Goal: Find specific page/section: Find specific page/section

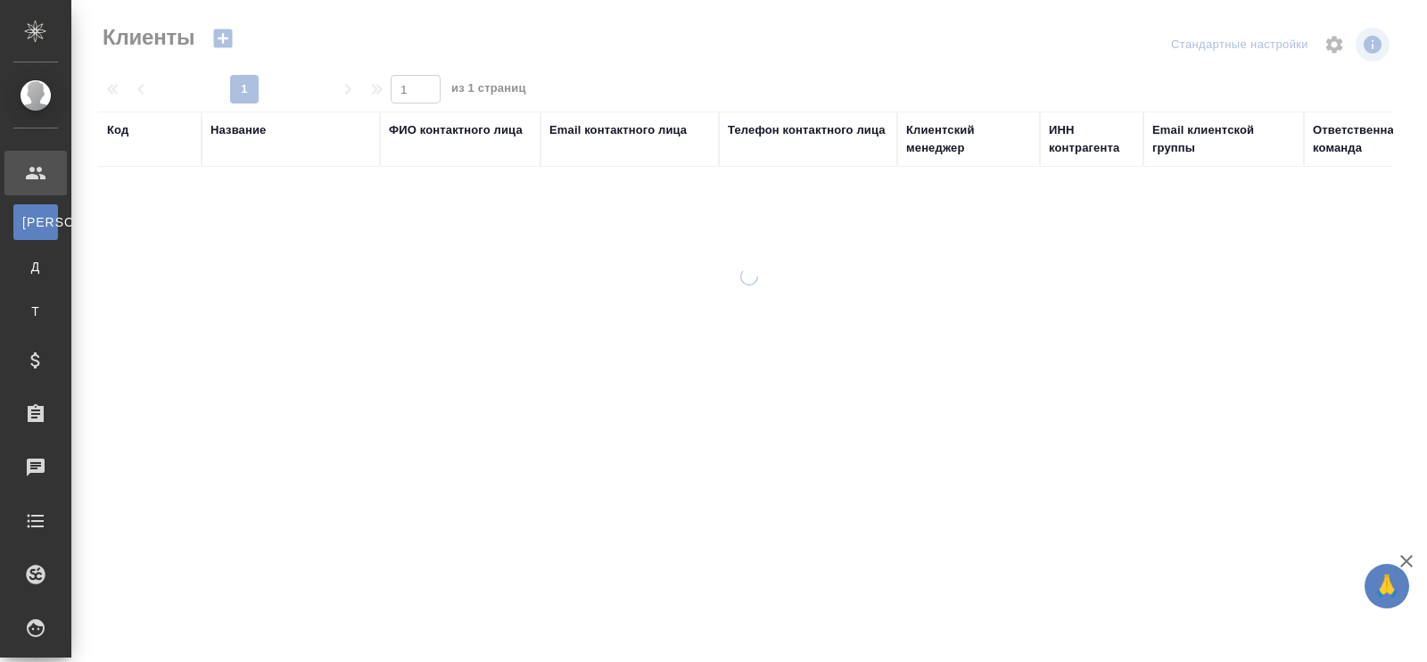
select select "RU"
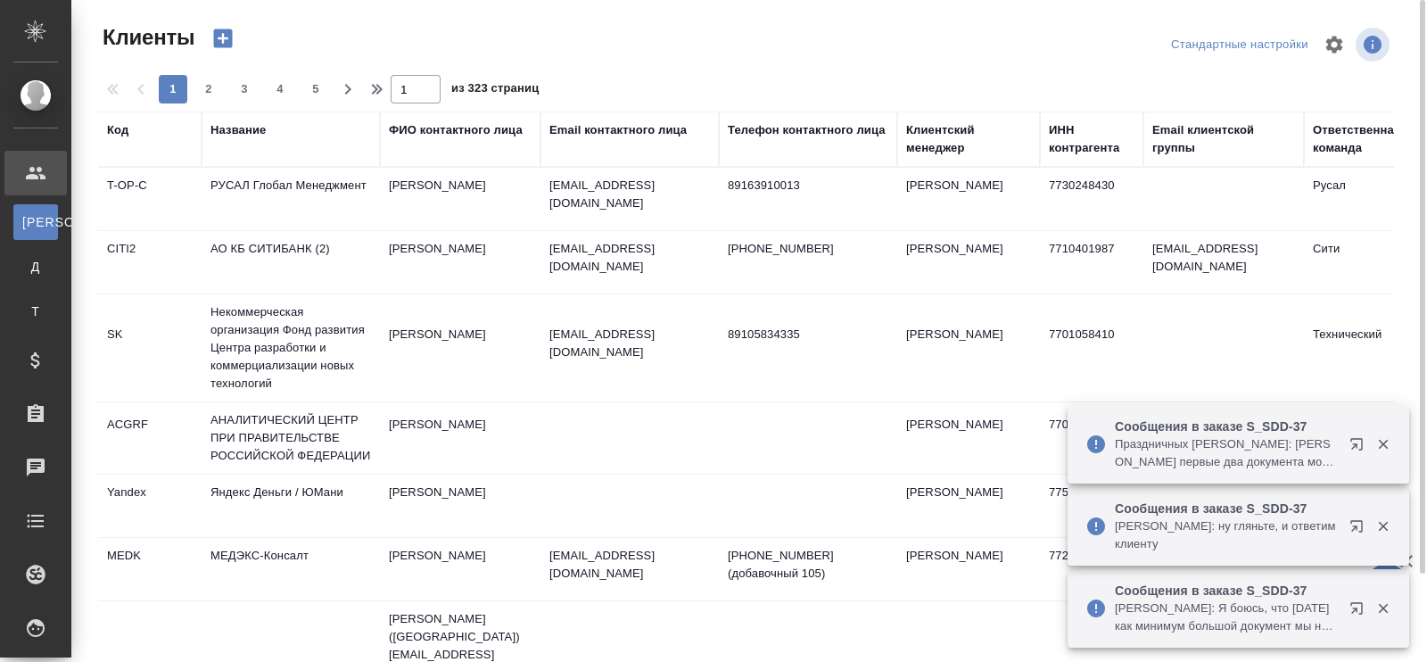
click at [243, 127] on div "Название" at bounding box center [237, 130] width 55 height 18
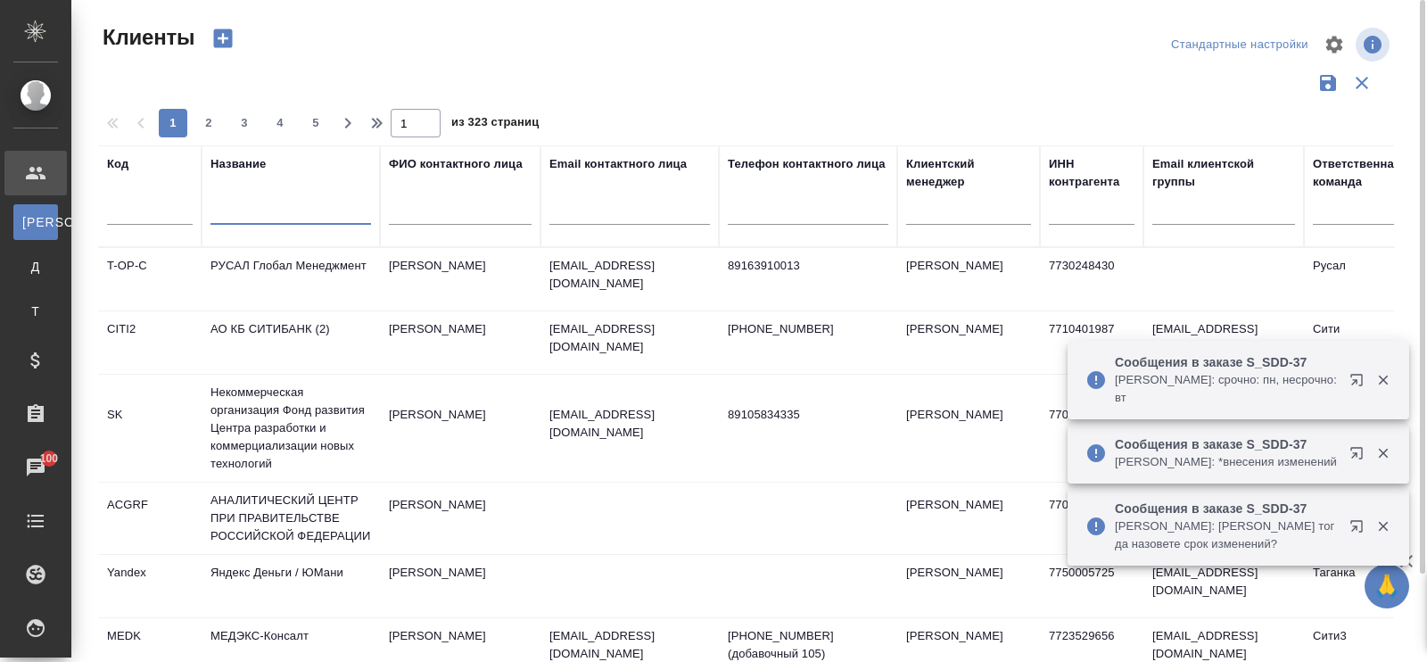
click at [239, 215] on input "text" at bounding box center [290, 213] width 161 height 22
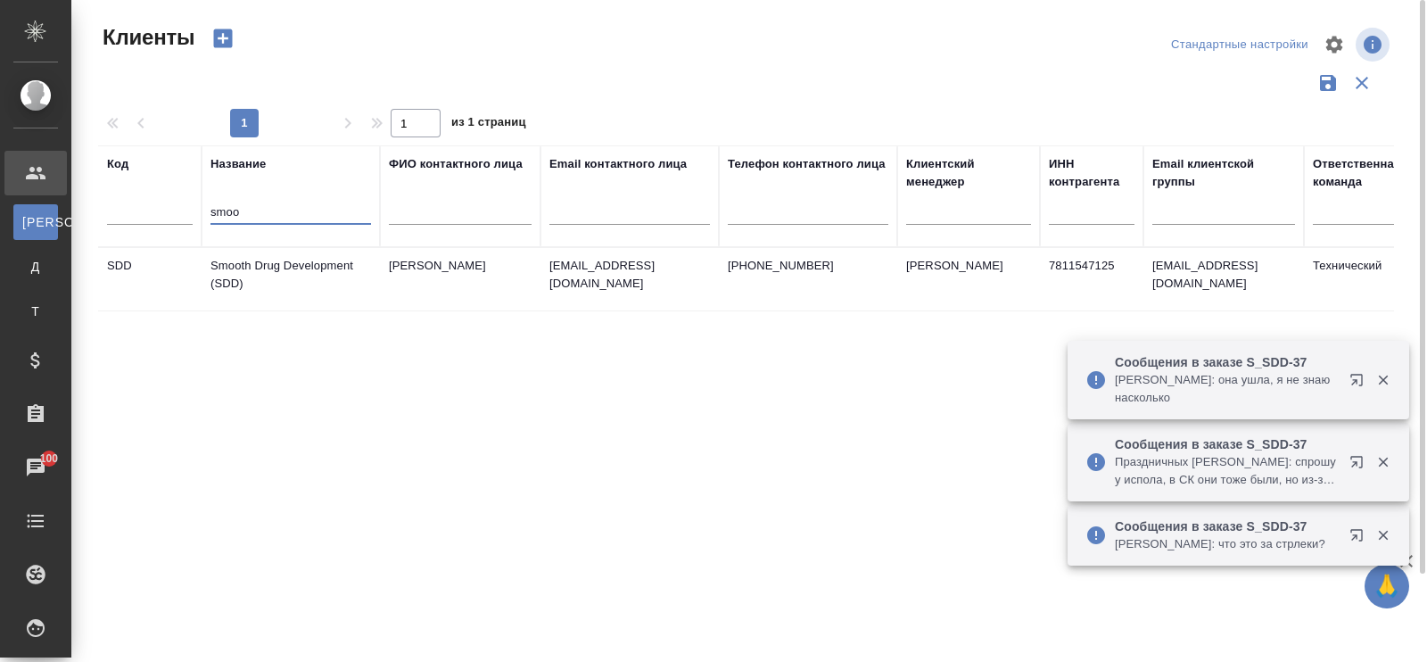
type input "smoo"
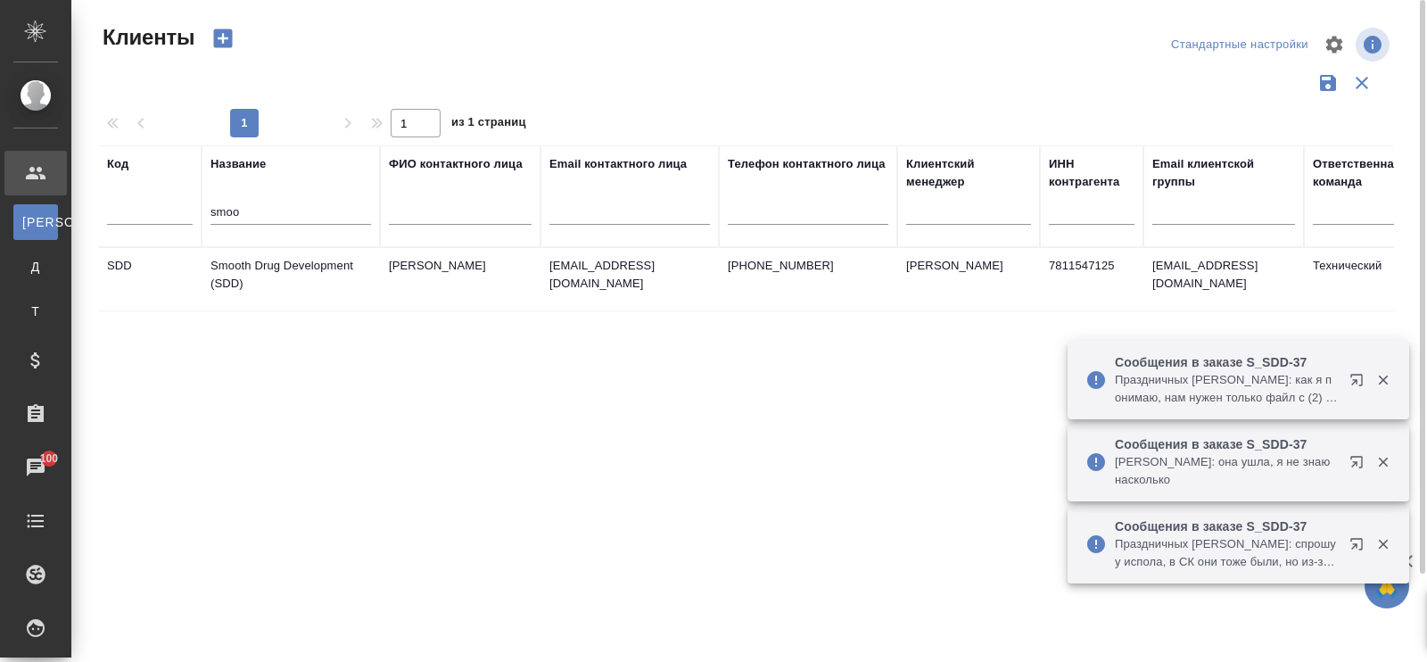
click at [256, 261] on td "Smooth Drug Development (SDD)" at bounding box center [291, 279] width 178 height 62
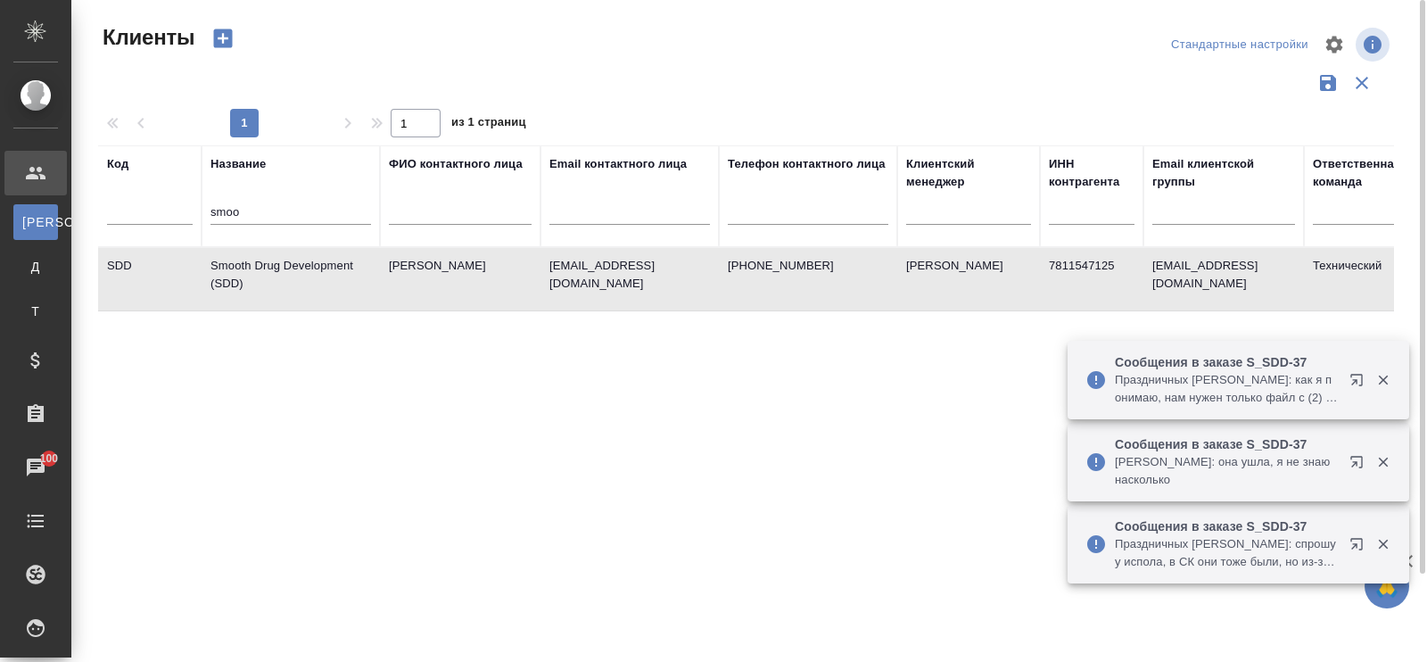
click at [256, 261] on td "Smooth Drug Development (SDD)" at bounding box center [291, 279] width 178 height 62
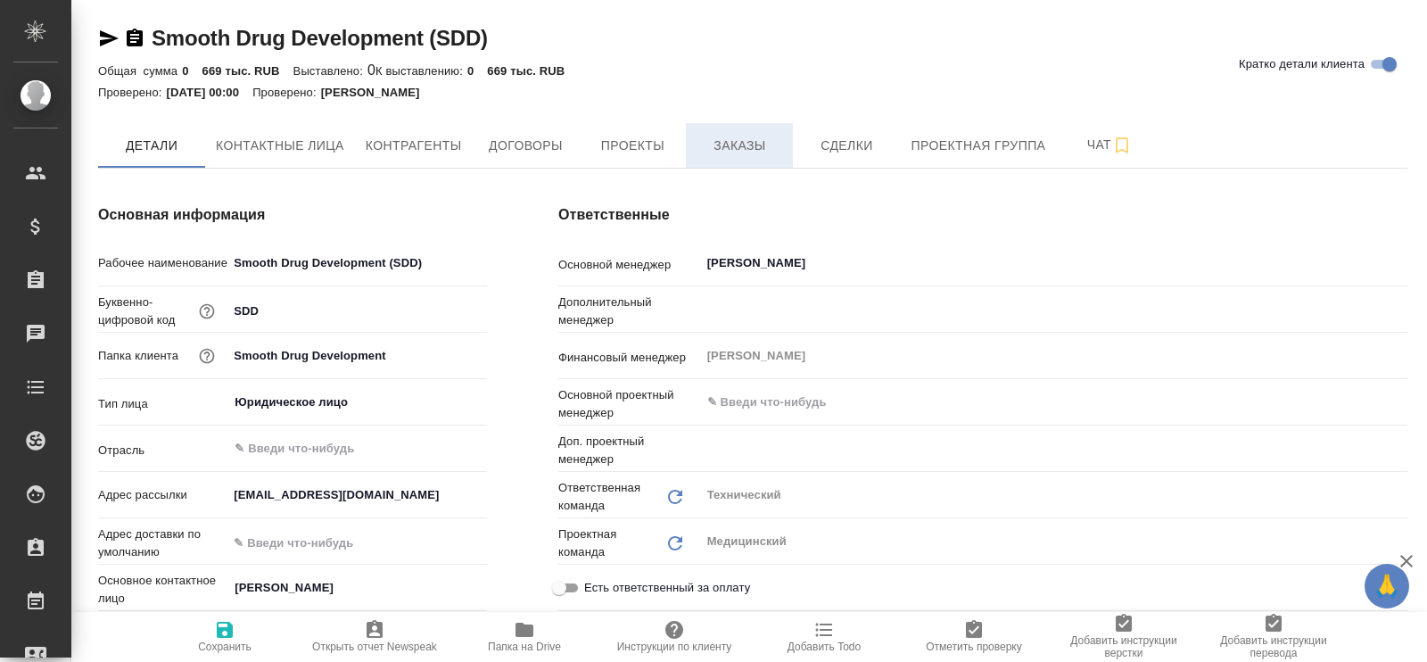
type textarea "x"
click at [769, 142] on span "Заказы" at bounding box center [740, 146] width 86 height 22
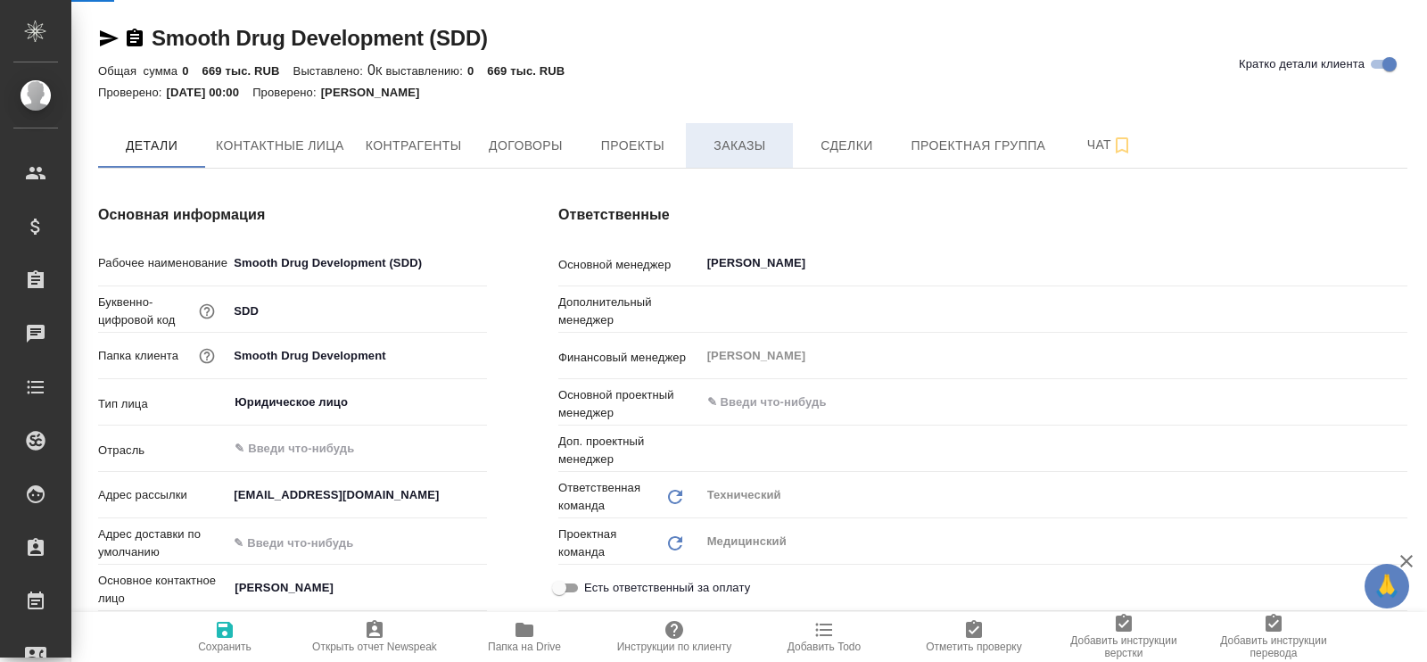
type textarea "x"
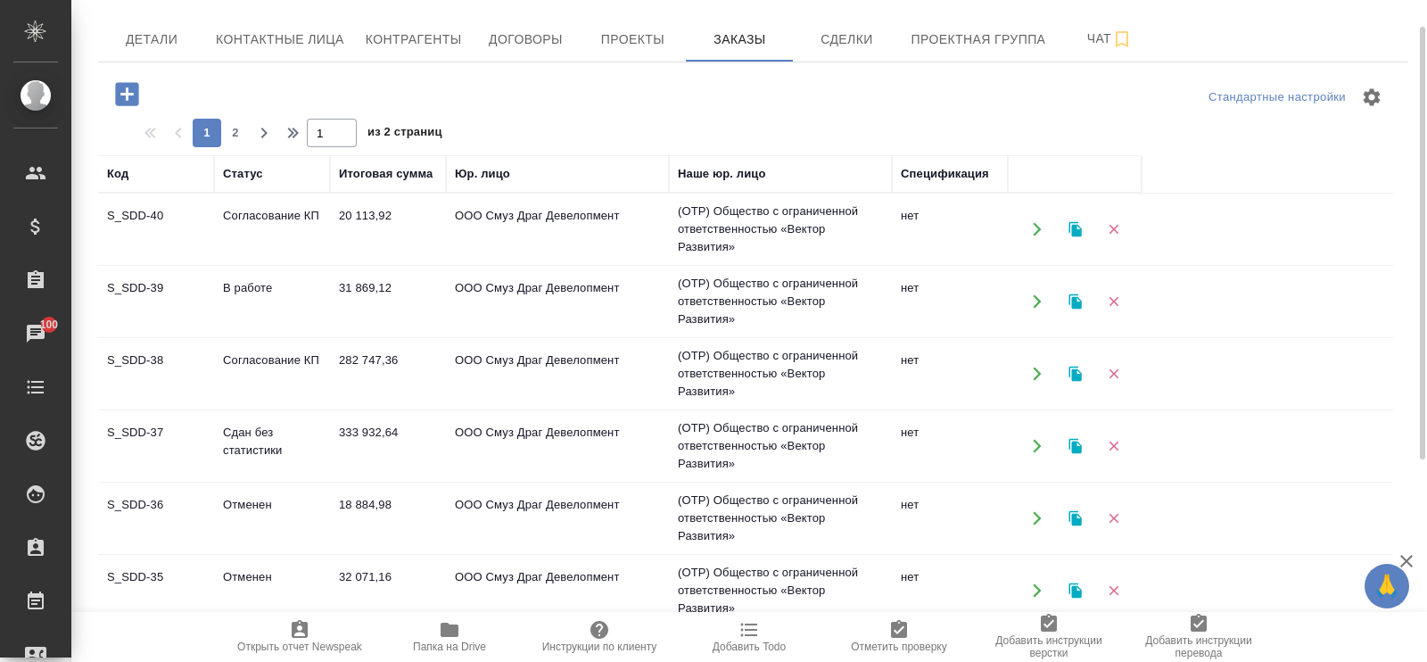
scroll to position [111, 0]
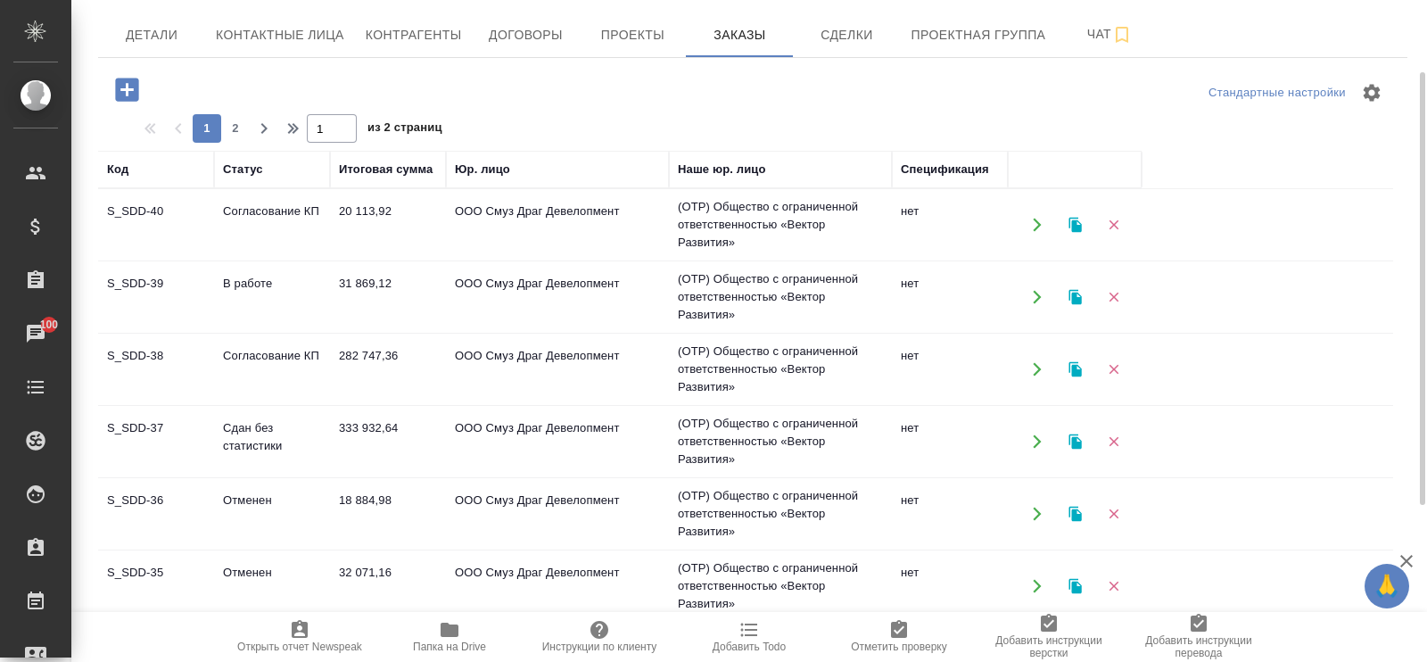
click at [374, 421] on td "333 932,64" at bounding box center [388, 441] width 116 height 62
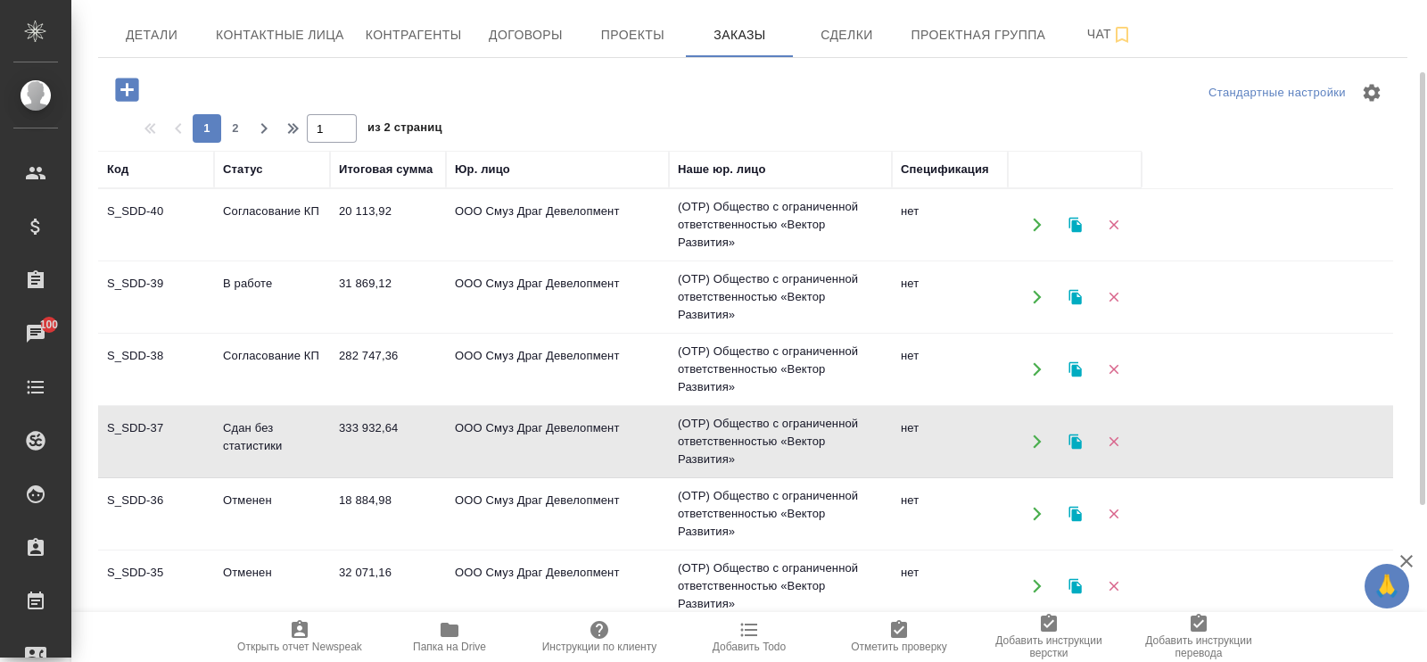
click at [360, 365] on td "282 747,36" at bounding box center [388, 369] width 116 height 62
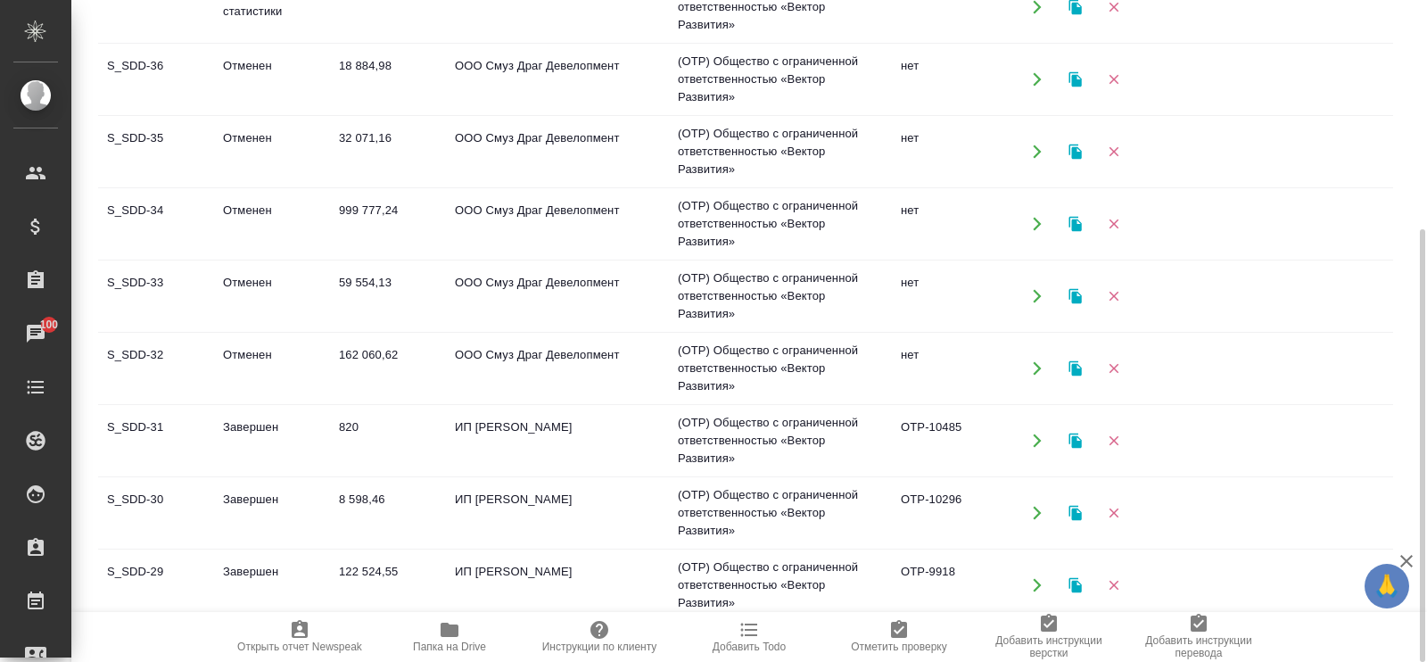
scroll to position [0, 0]
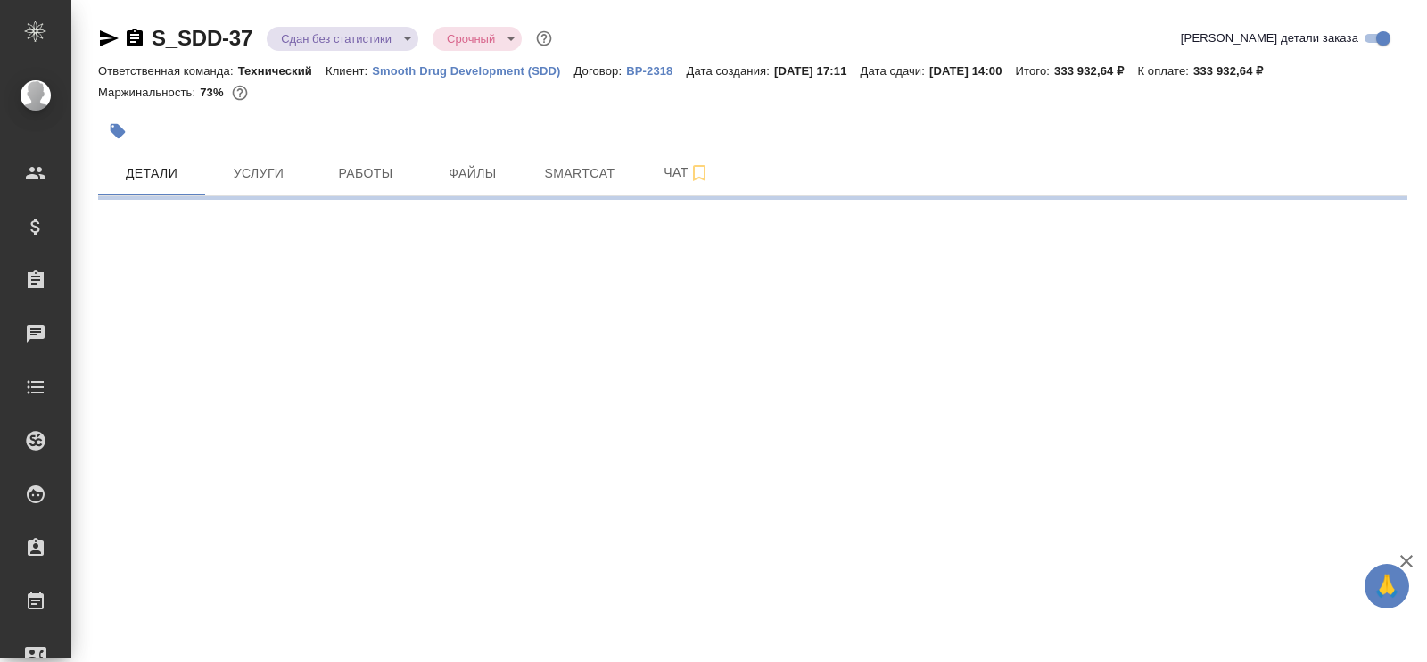
select select "RU"
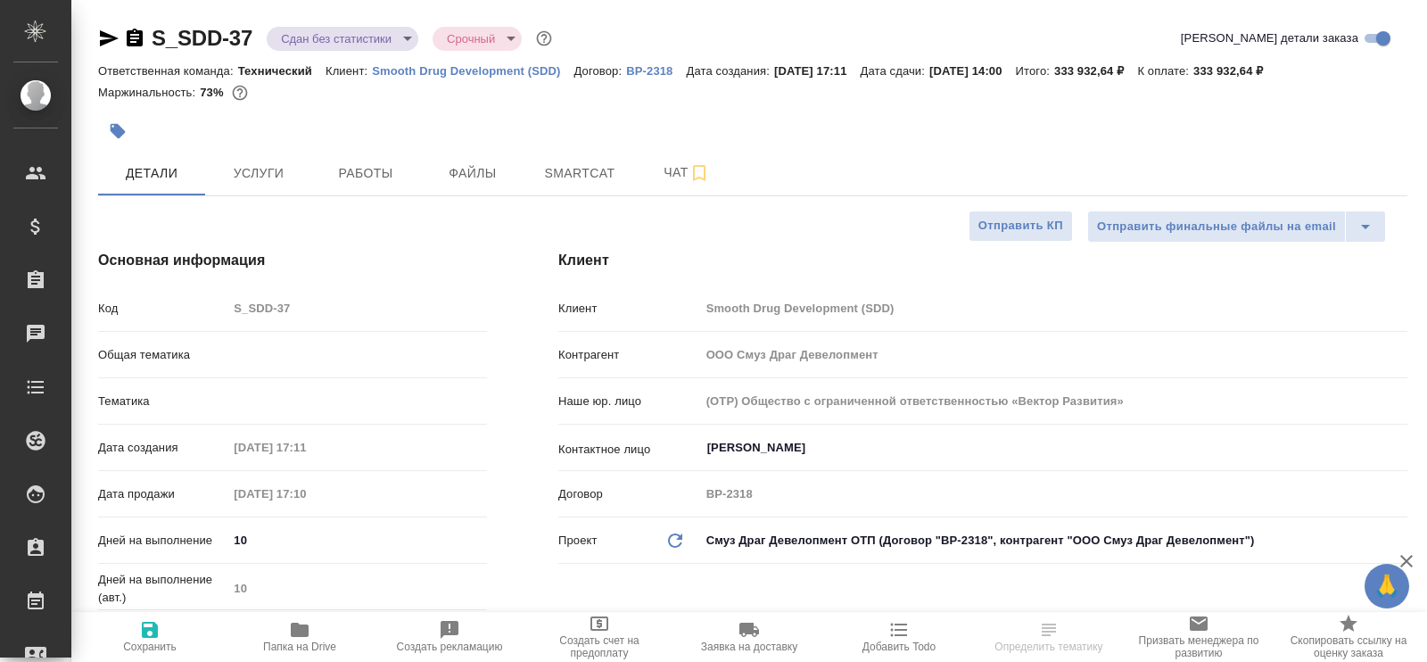
type textarea "x"
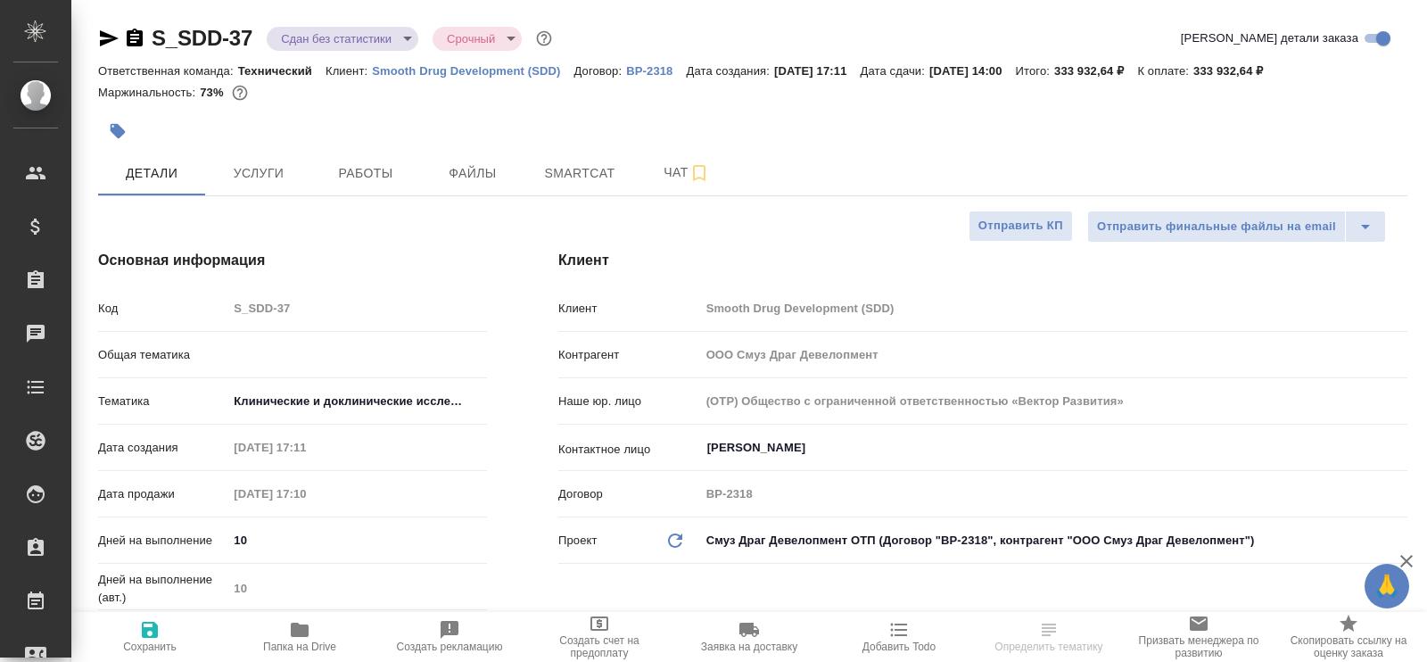
type textarea "x"
